Goal: Task Accomplishment & Management: Use online tool/utility

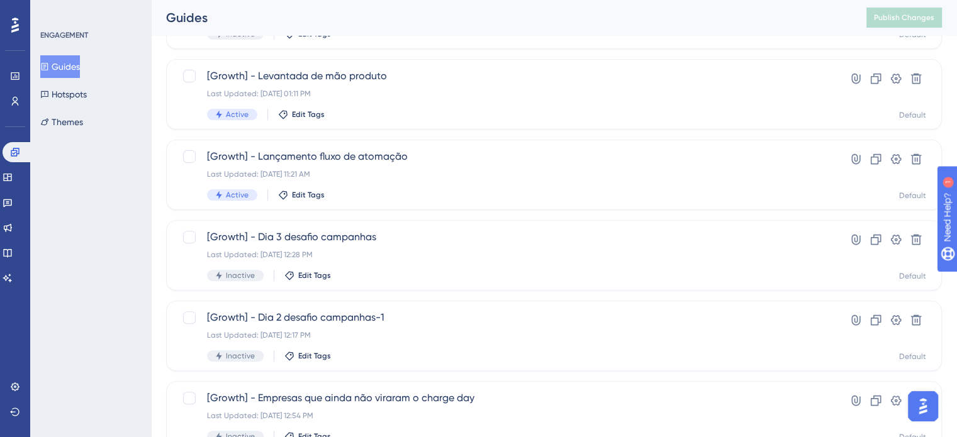
scroll to position [378, 0]
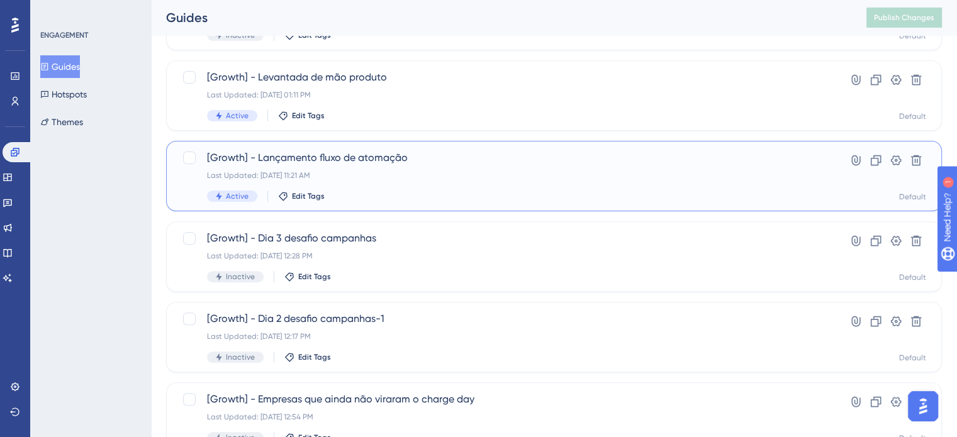
click at [580, 191] on div "Active Edit Tags" at bounding box center [504, 196] width 594 height 11
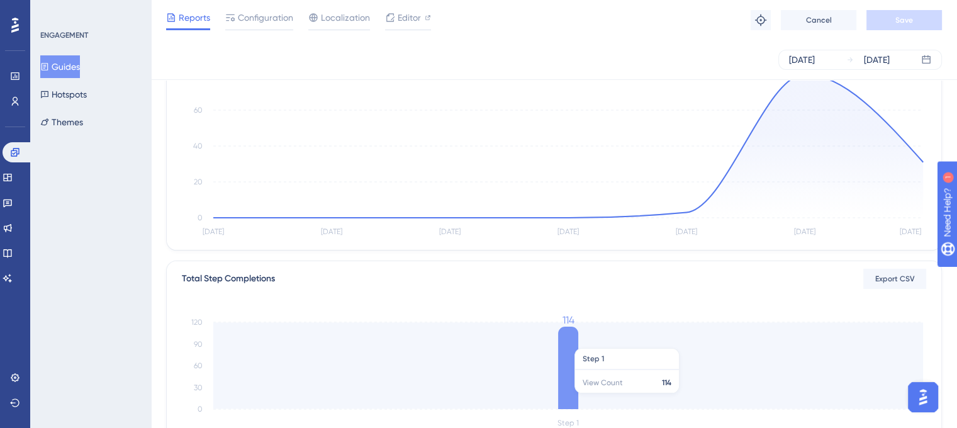
scroll to position [90, 9]
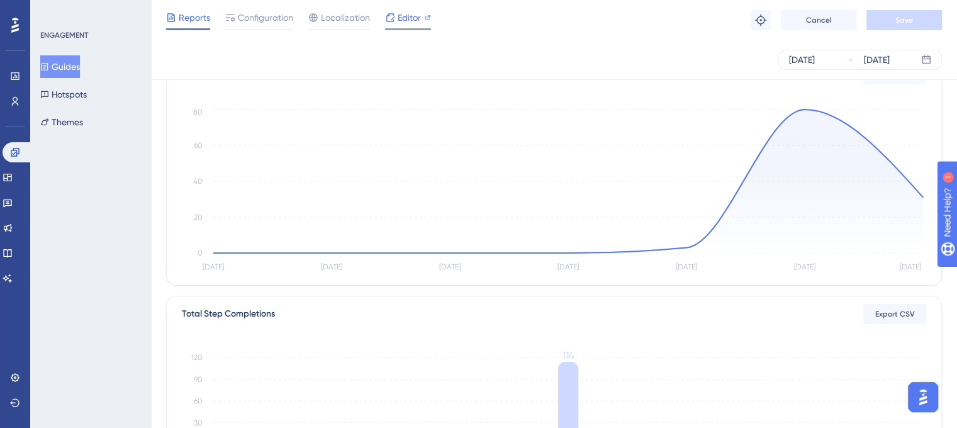
click at [409, 20] on span "Editor" at bounding box center [409, 17] width 23 height 15
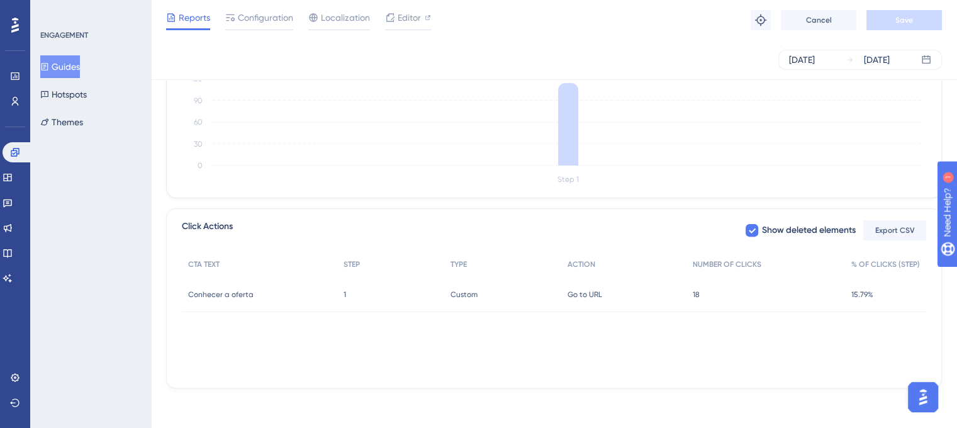
click at [640, 296] on div "Go to URL Go to URL" at bounding box center [624, 294] width 125 height 35
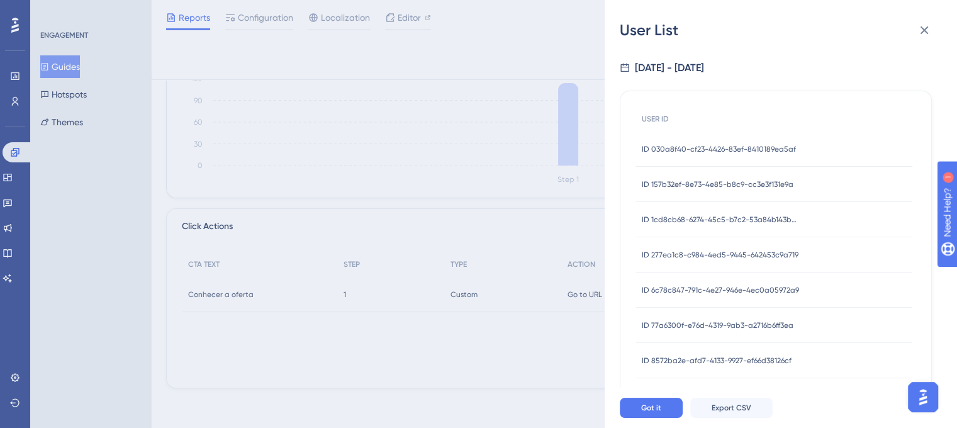
click at [733, 152] on span "ID 030a8f40-cf23-4426-83ef-8410189ea5af" at bounding box center [719, 149] width 154 height 10
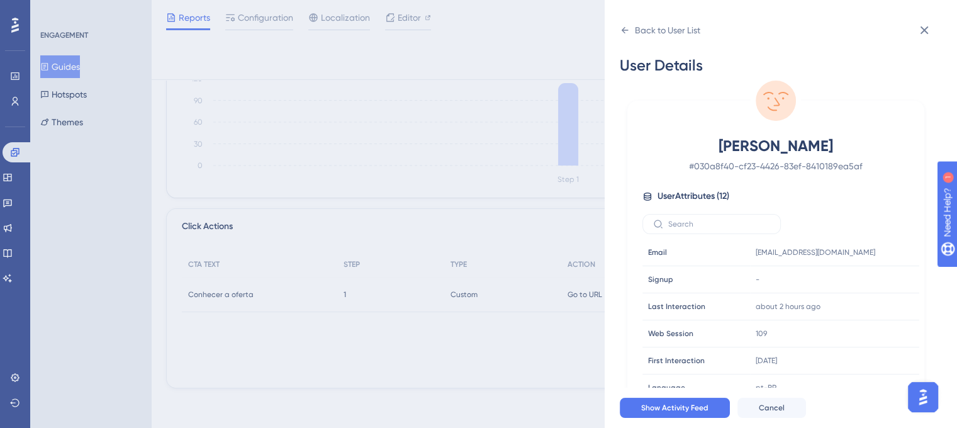
click at [313, 211] on div "Back to User List User Details [PERSON_NAME] # 030a8f40-cf23-4426-83ef-8410189e…" at bounding box center [478, 214] width 957 height 428
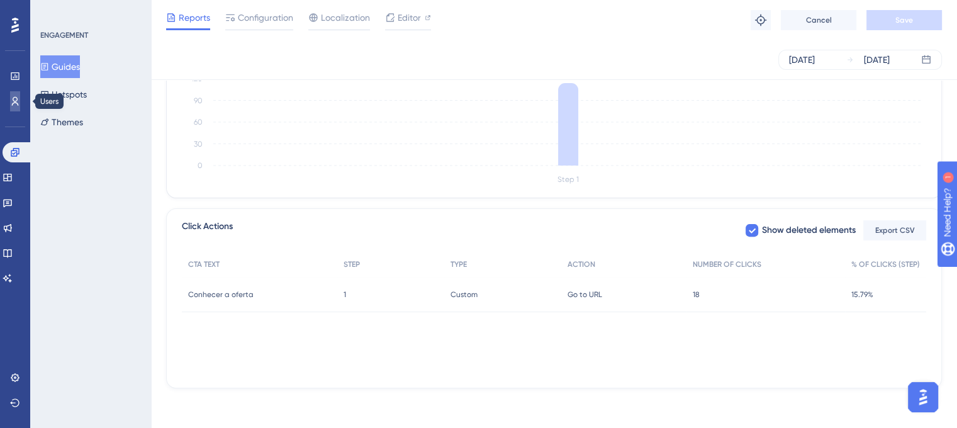
click at [16, 106] on link at bounding box center [15, 101] width 10 height 20
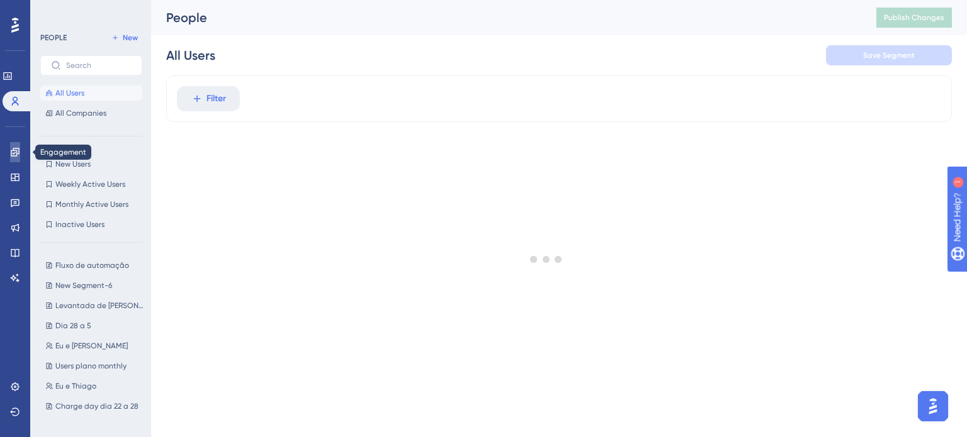
click at [14, 150] on icon at bounding box center [15, 152] width 8 height 8
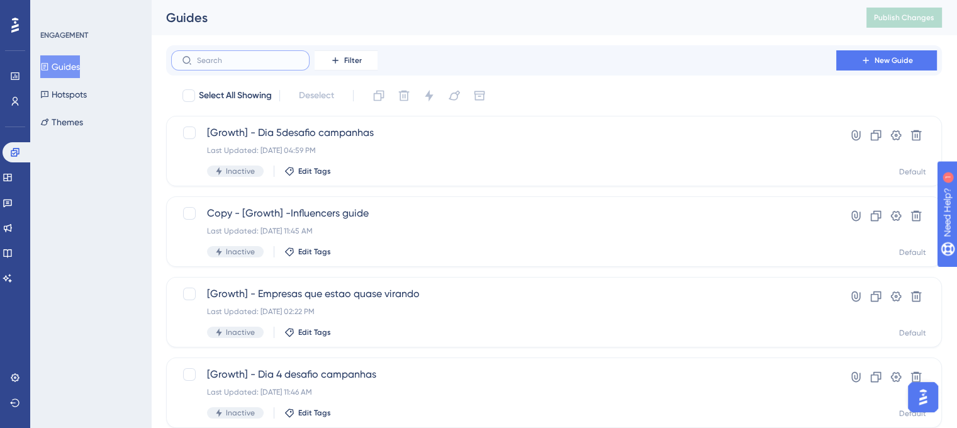
click at [285, 65] on input "text" at bounding box center [248, 60] width 102 height 9
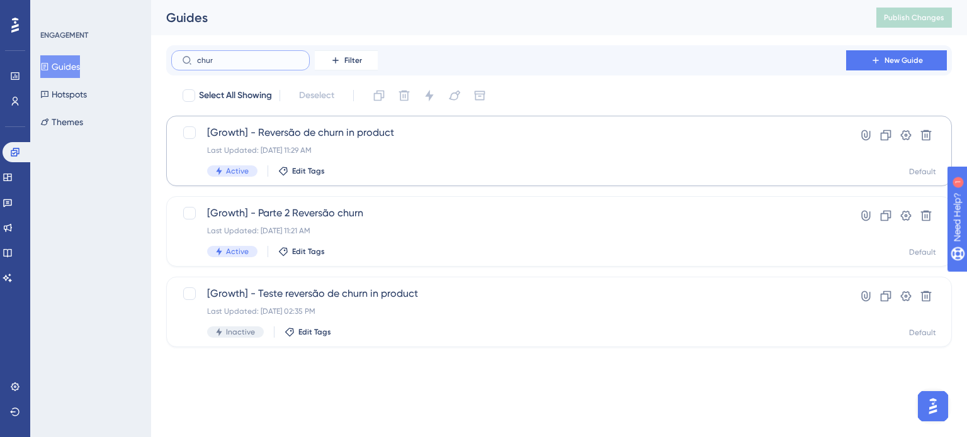
type input "chur"
click at [387, 146] on div "Last Updated: [DATE] 11:29 AM" at bounding box center [508, 150] width 603 height 10
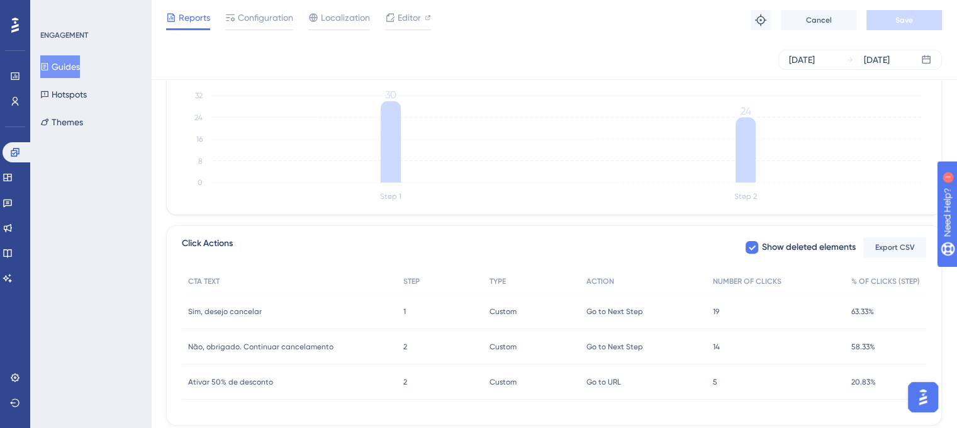
scroll to position [389, 0]
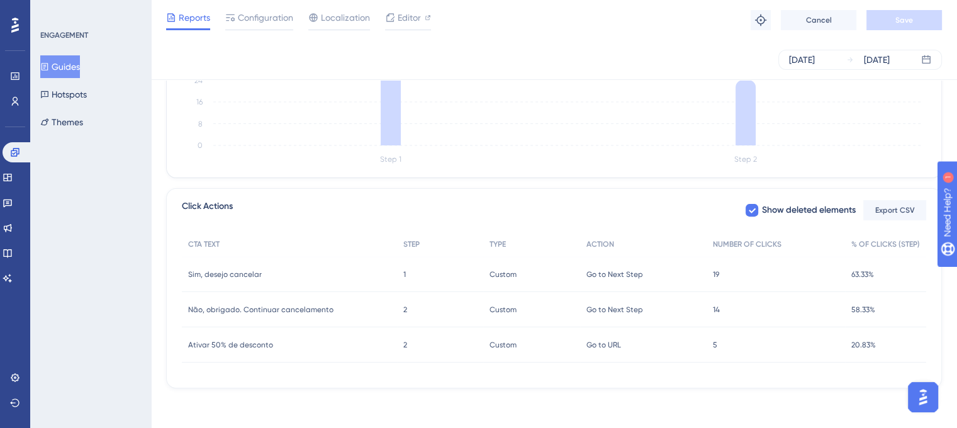
click at [715, 346] on span "5" at bounding box center [715, 345] width 4 height 10
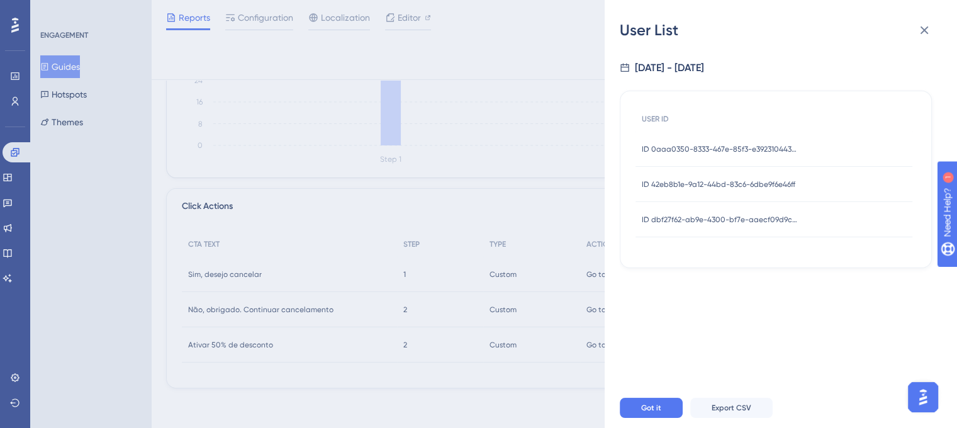
click at [725, 154] on div "ID 0aaa0350-8333-467e-85f3-e392310443a7 ID 0aaa0350-8333-467e-85f3-e392310443a7" at bounding box center [720, 149] width 157 height 35
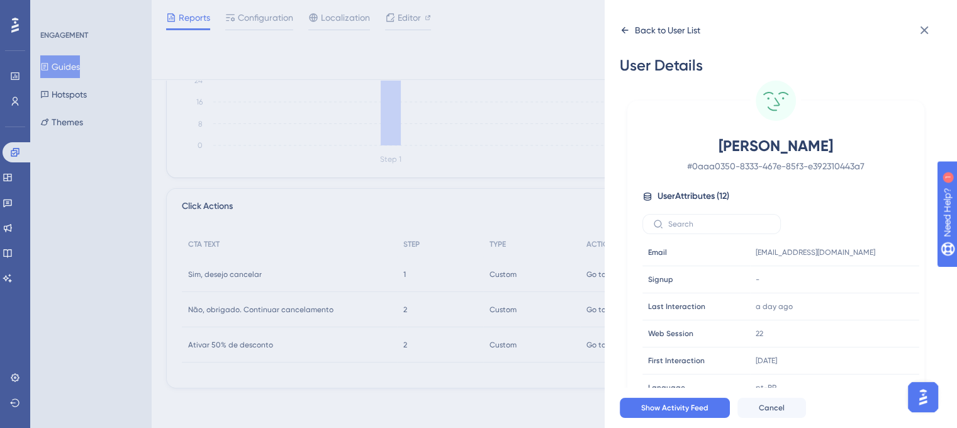
click at [625, 36] on div "Back to User List" at bounding box center [660, 30] width 81 height 20
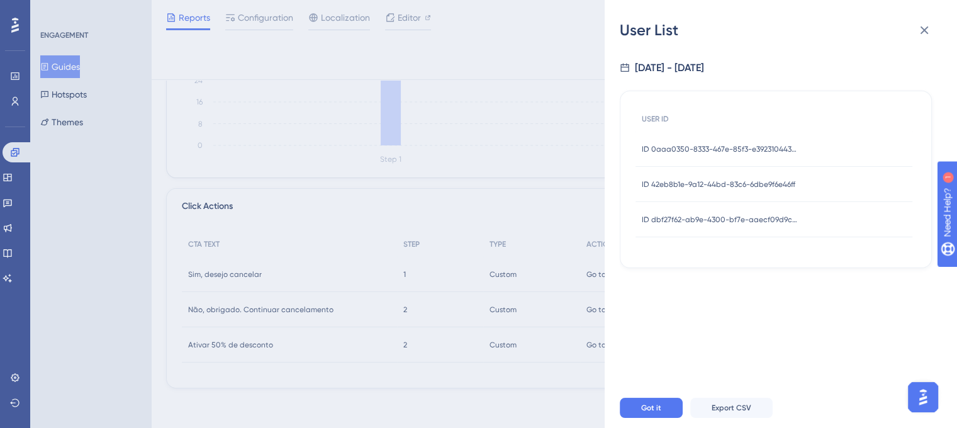
click at [410, 67] on div "User List [DATE] - [DATE] USER ID ID 0aaa0350-8333-467e-85f3-e392310443a7 ID 0a…" at bounding box center [478, 214] width 957 height 428
